Goal: Task Accomplishment & Management: Complete application form

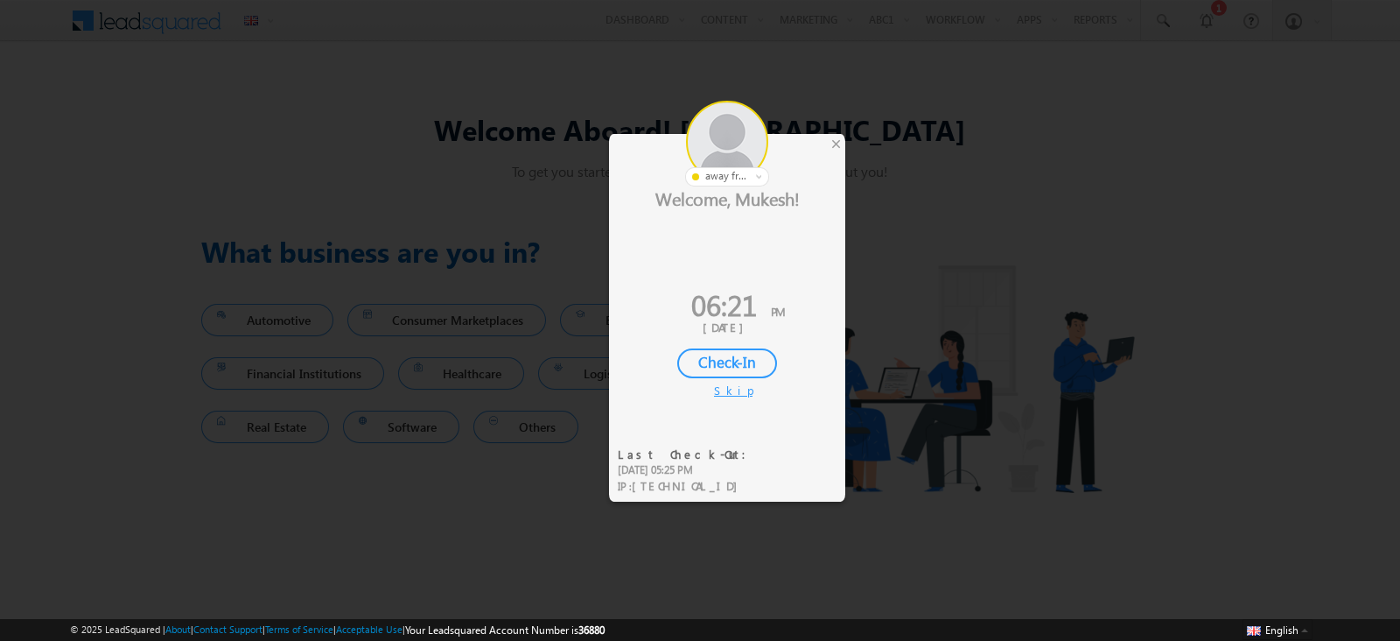
click at [721, 388] on div "Skip" at bounding box center [727, 390] width 26 height 16
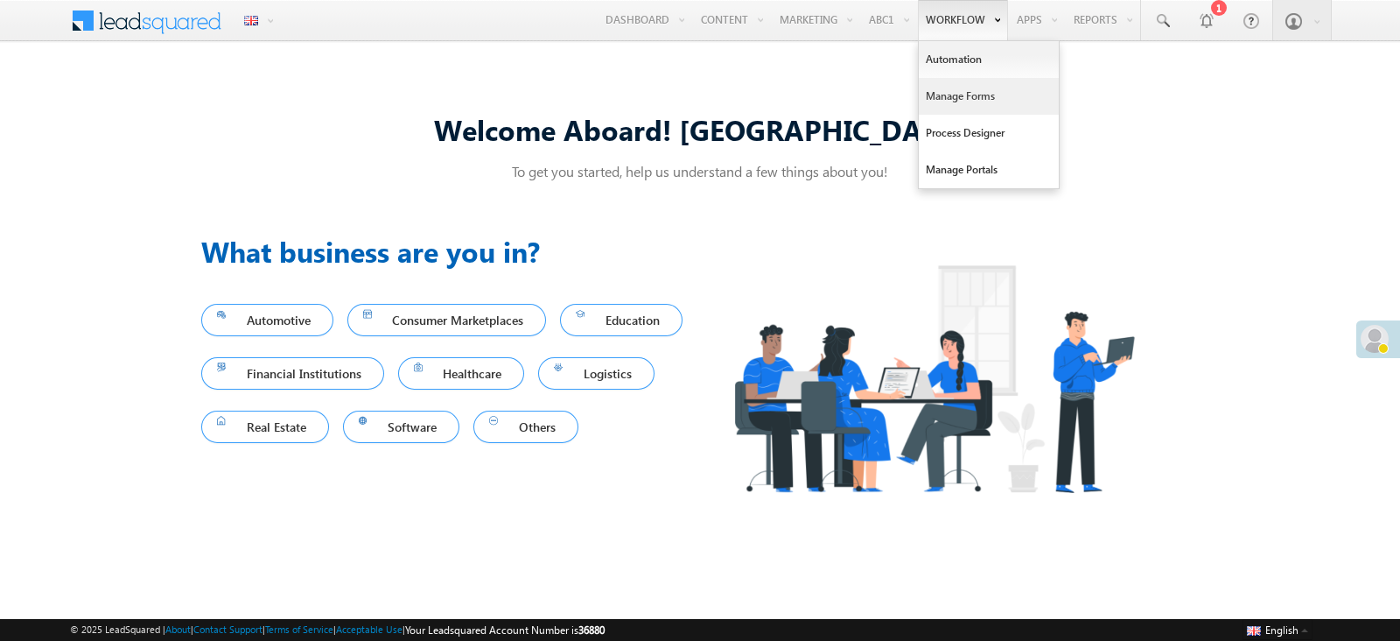
click at [963, 84] on link "Manage Forms" at bounding box center [989, 96] width 140 height 37
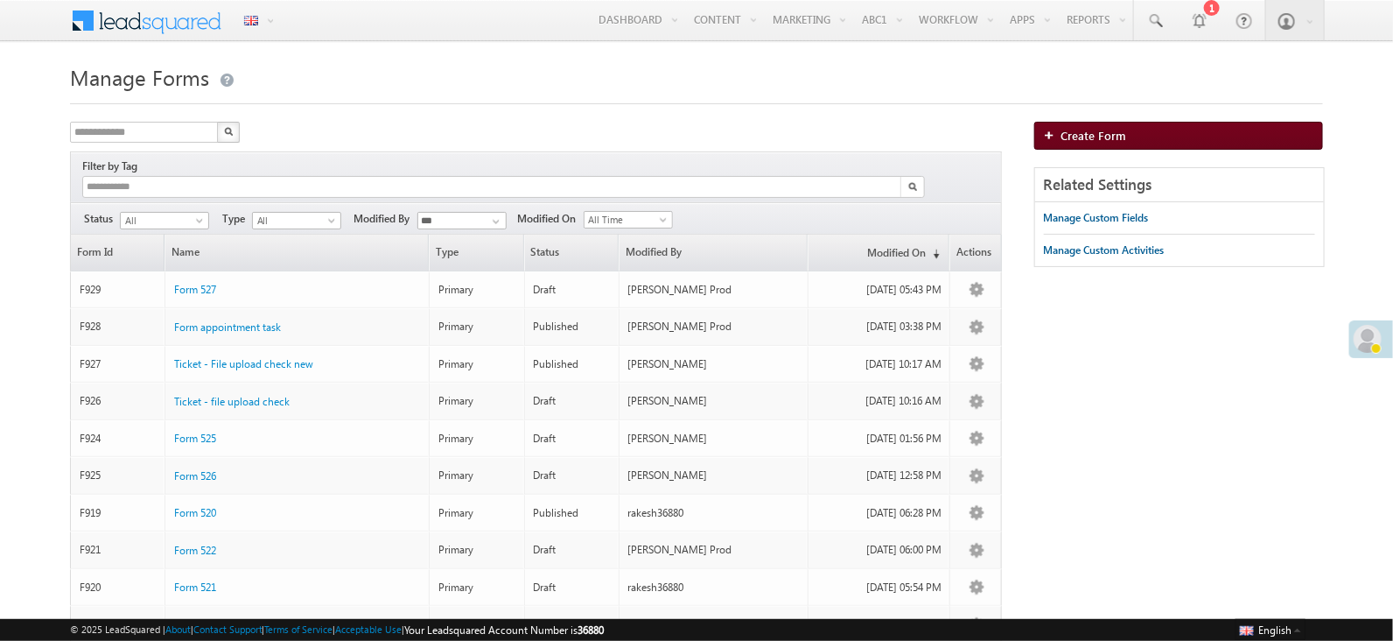
click at [1094, 124] on link "Create Form" at bounding box center [1180, 136] width 290 height 28
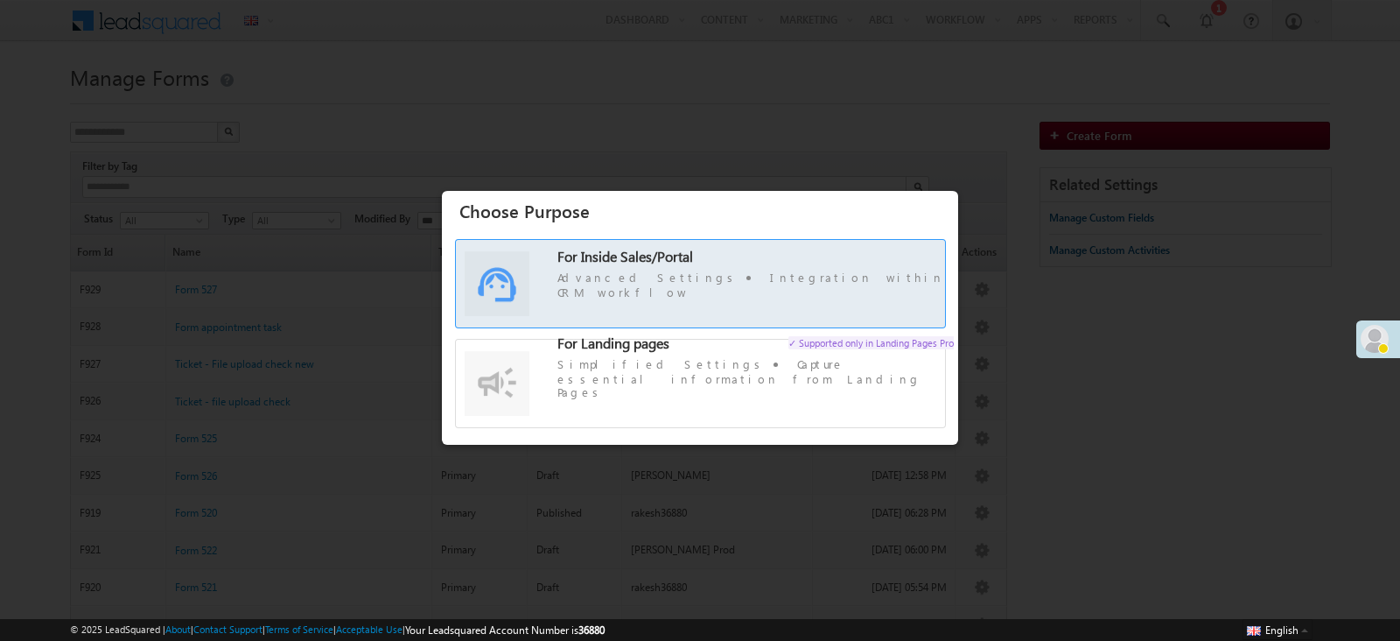
click at [619, 265] on span "For Inside Sales/Portal" at bounding box center [626, 256] width 136 height 18
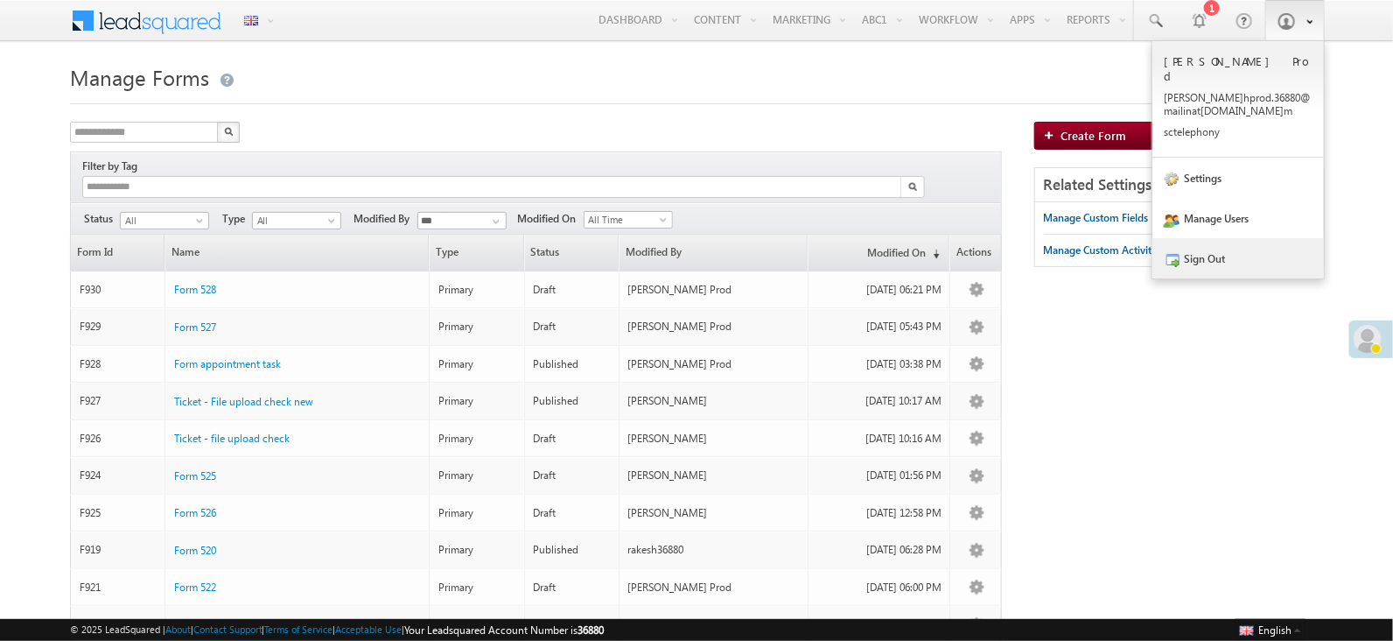
click at [1242, 246] on link "Sign Out" at bounding box center [1239, 258] width 172 height 40
